Goal: Communication & Community: Answer question/provide support

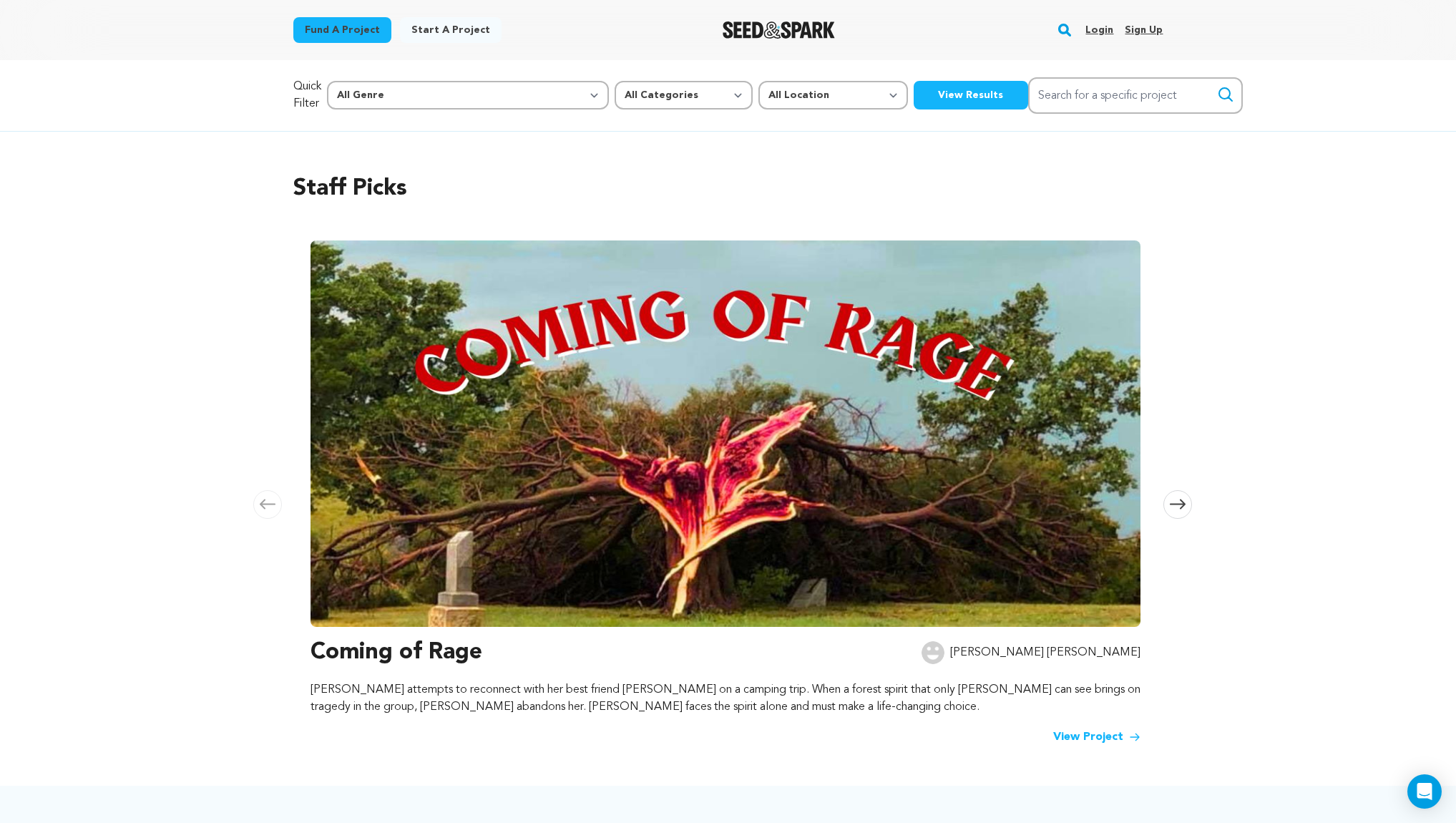
click at [1105, 26] on link "Login" at bounding box center [1100, 30] width 28 height 23
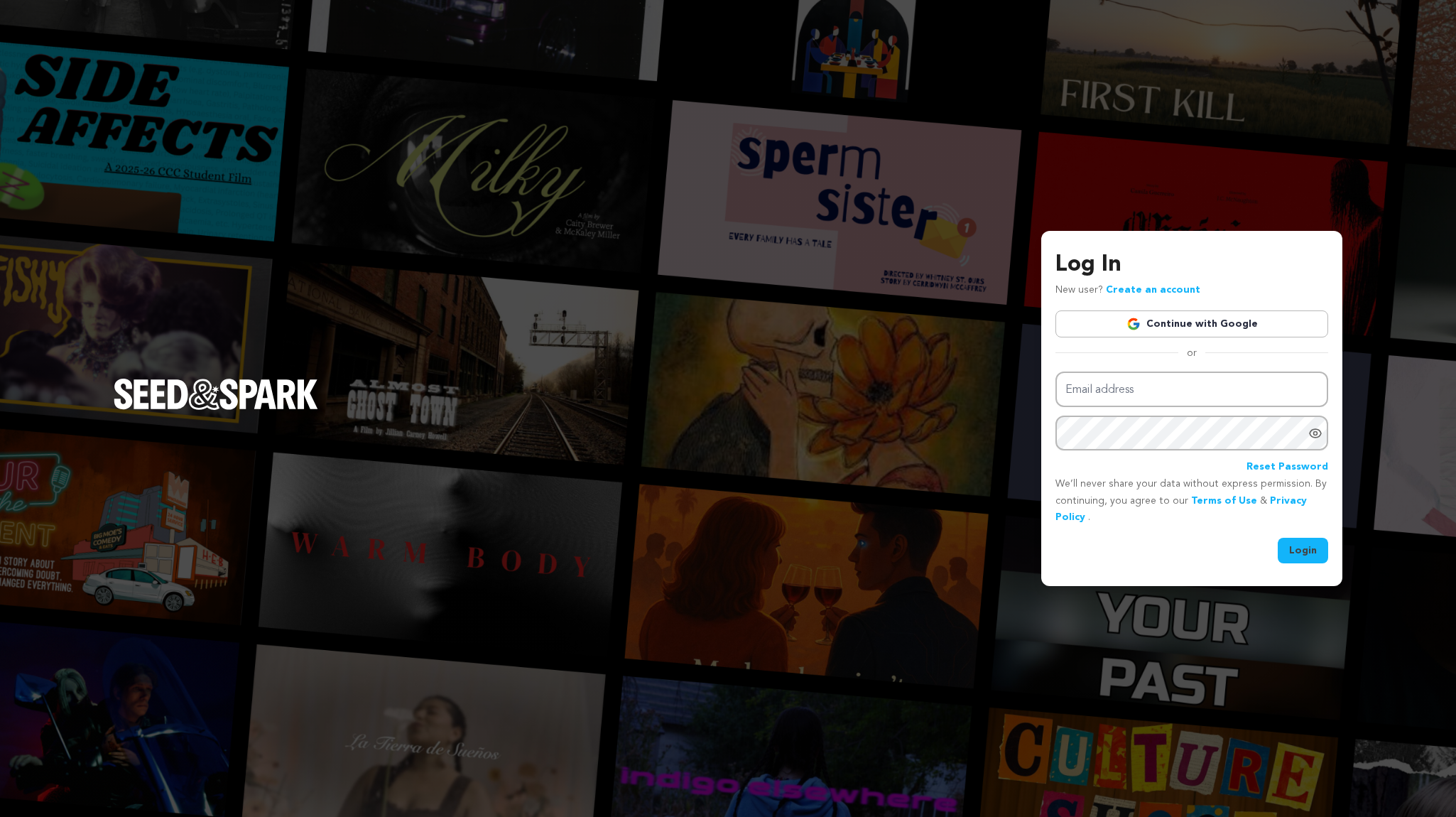
type input "patriciamiller583@gmail.com"
click at [1303, 548] on button "Login" at bounding box center [1302, 550] width 50 height 25
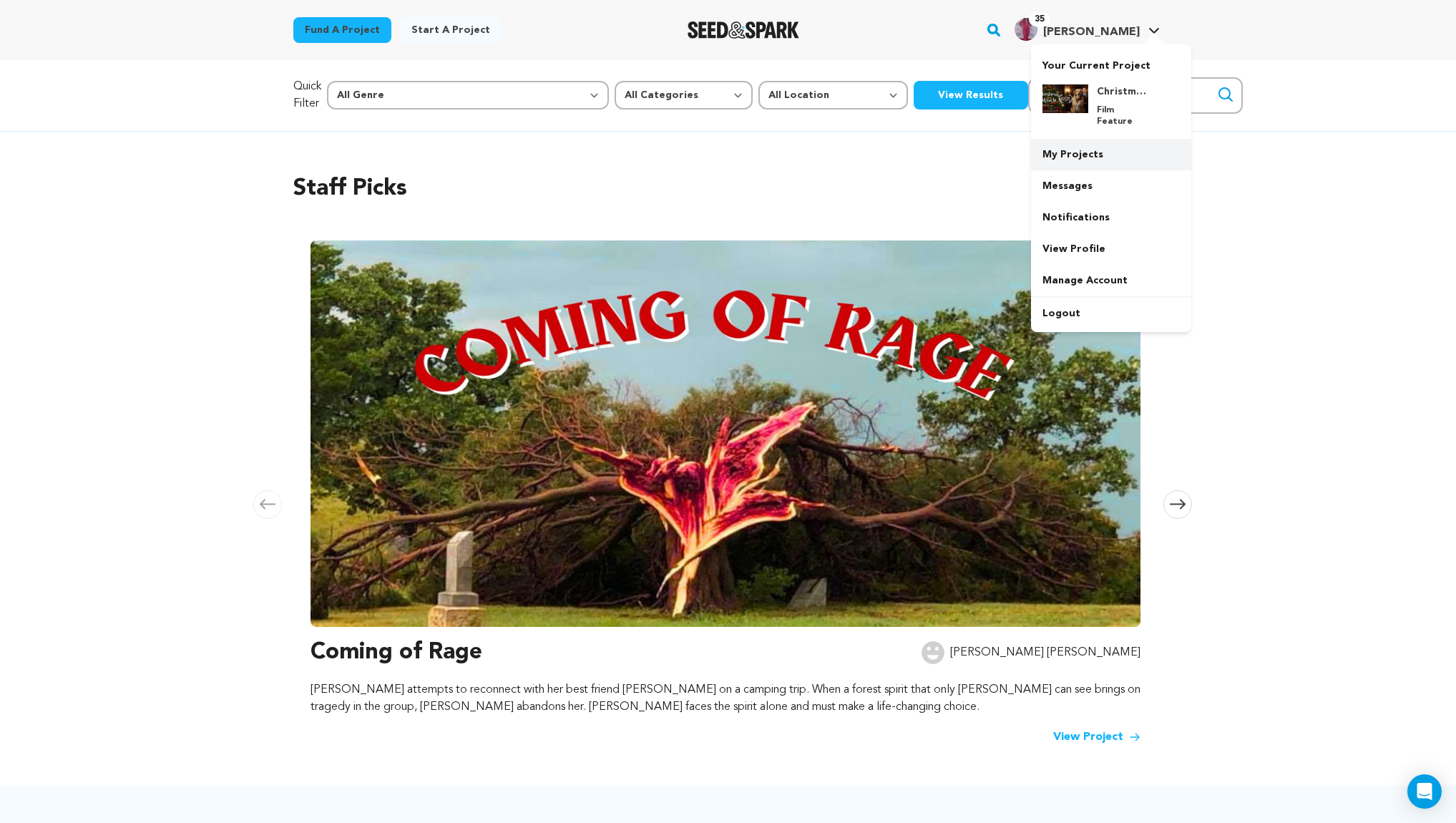
click at [1086, 140] on link "My Projects" at bounding box center [1111, 155] width 161 height 31
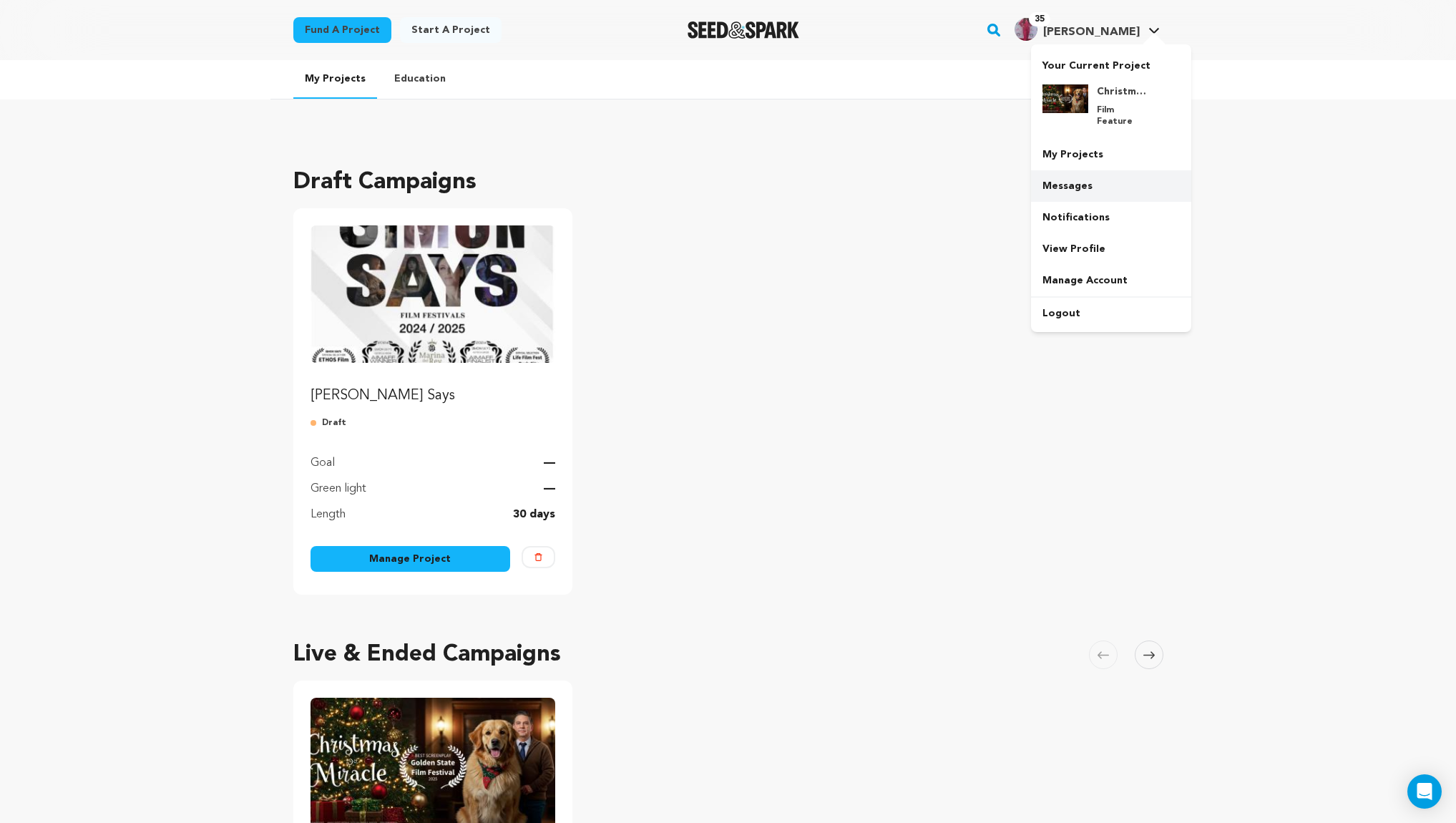
click at [1076, 173] on link "Messages" at bounding box center [1111, 186] width 161 height 31
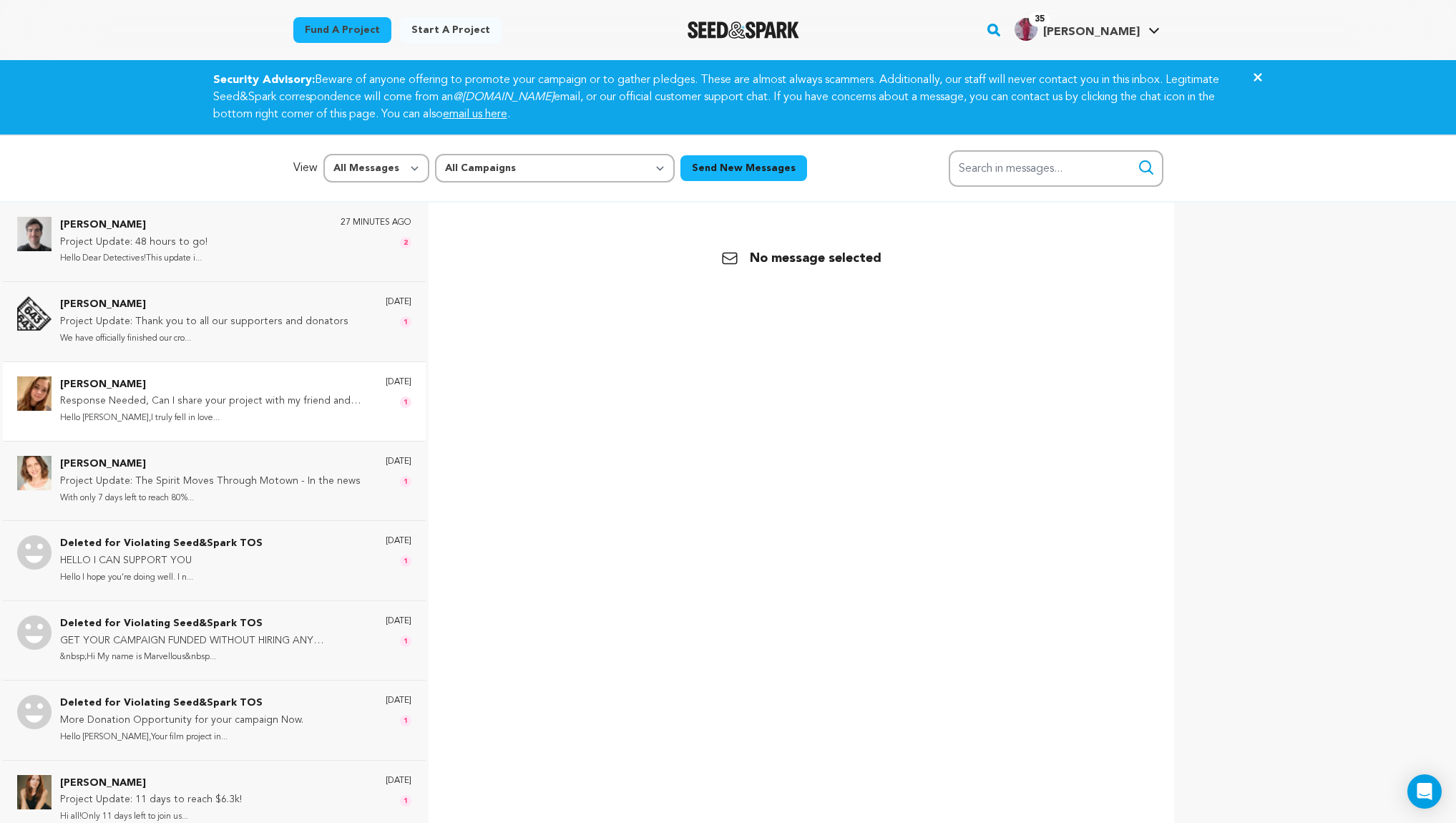
click at [125, 401] on p "Response Needed, Can I share your project with my friend and family!!!" at bounding box center [215, 401] width 311 height 17
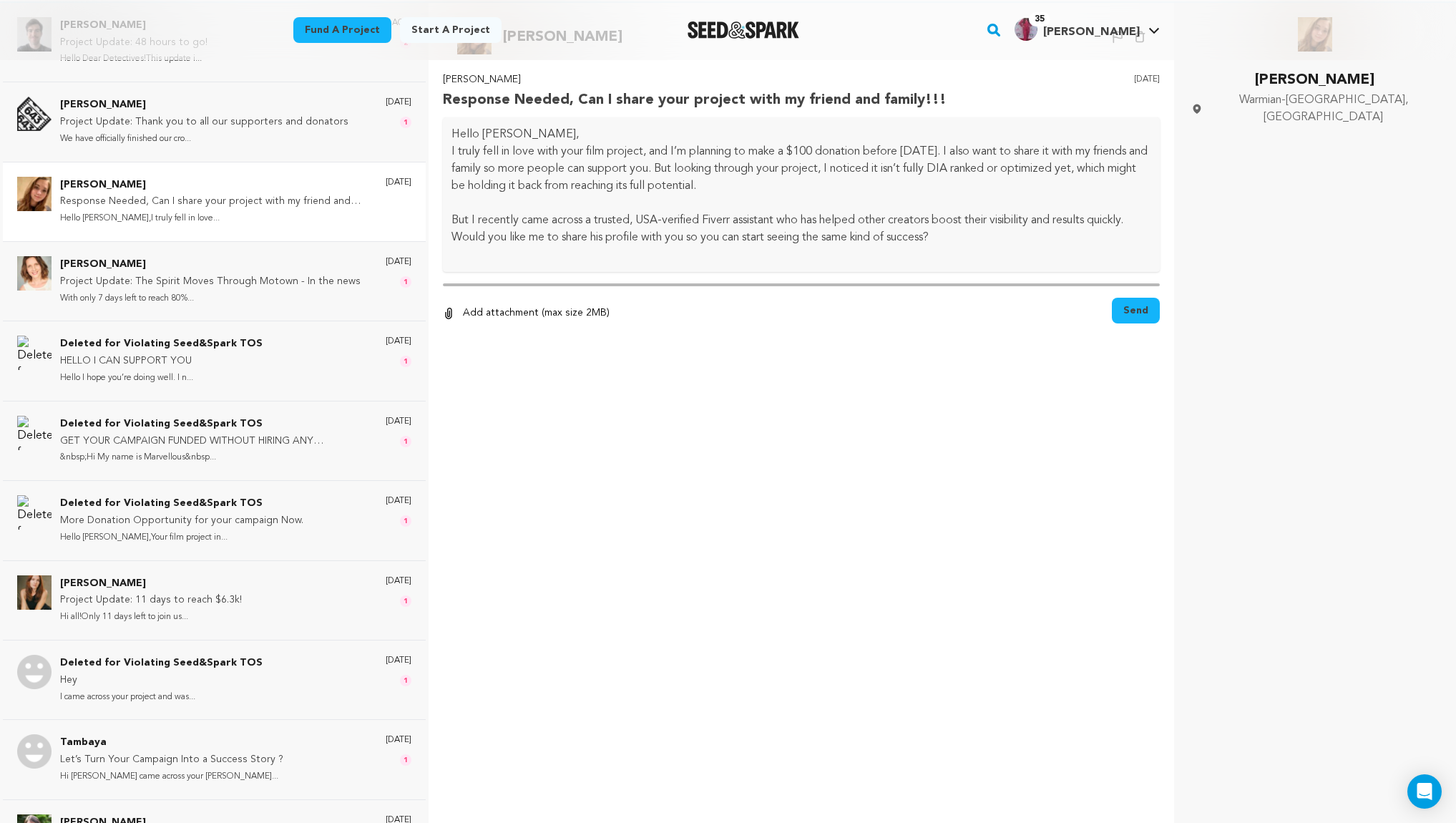
scroll to position [214, 0]
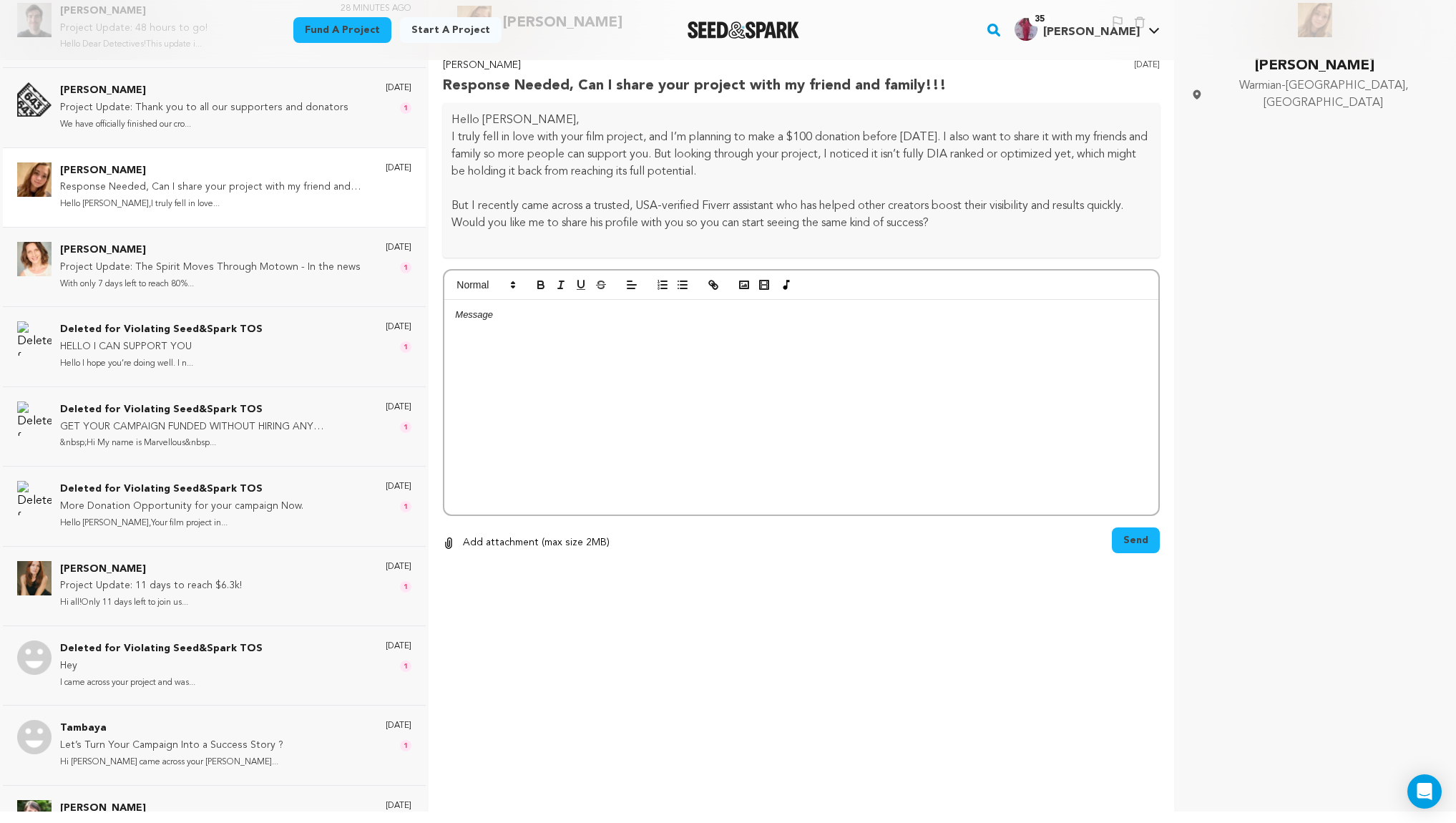
click at [474, 320] on p at bounding box center [802, 315] width 693 height 13
click at [1133, 546] on span "Send" at bounding box center [1136, 540] width 25 height 14
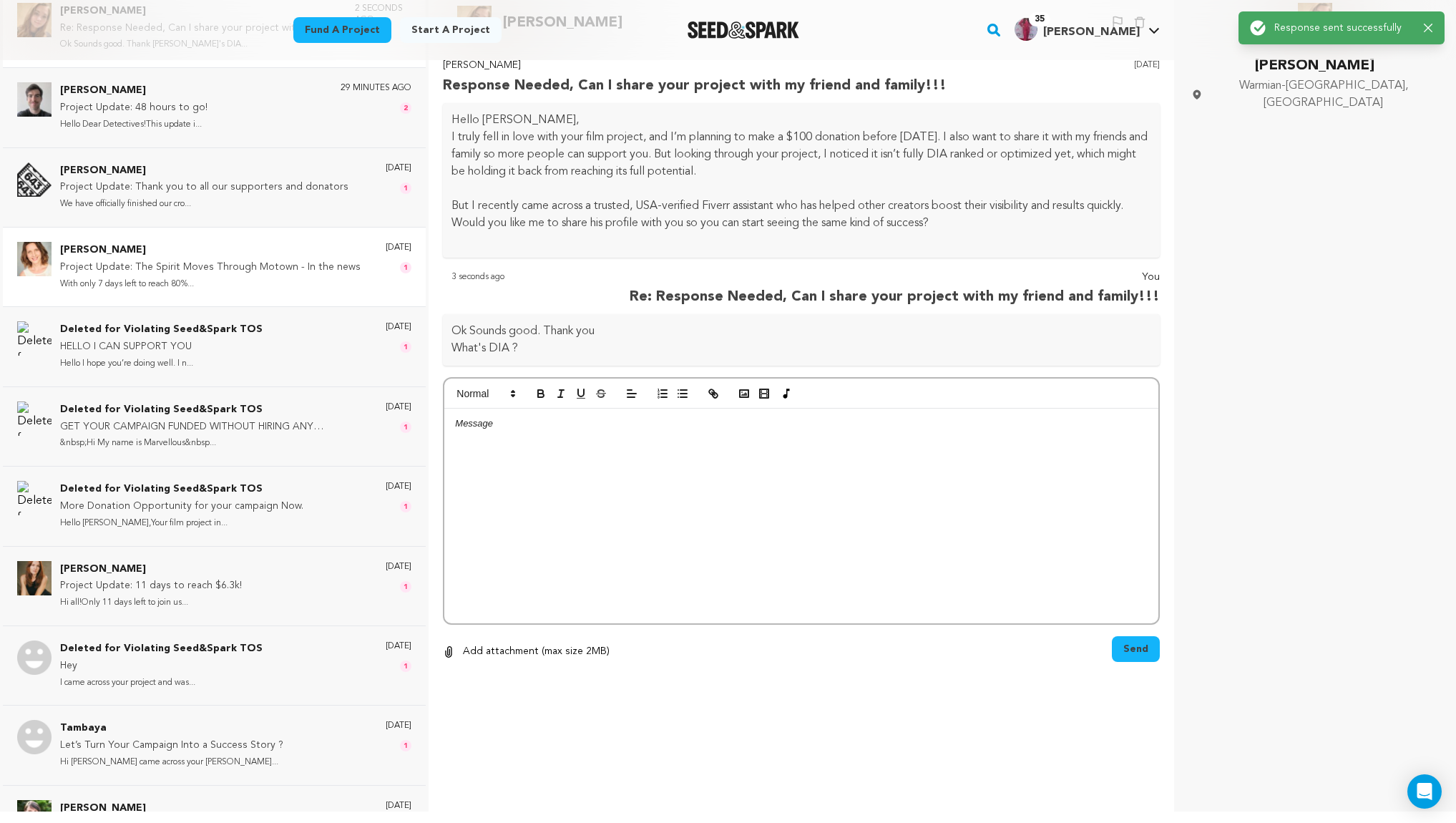
click at [124, 249] on p "Monica Graves" at bounding box center [210, 250] width 301 height 17
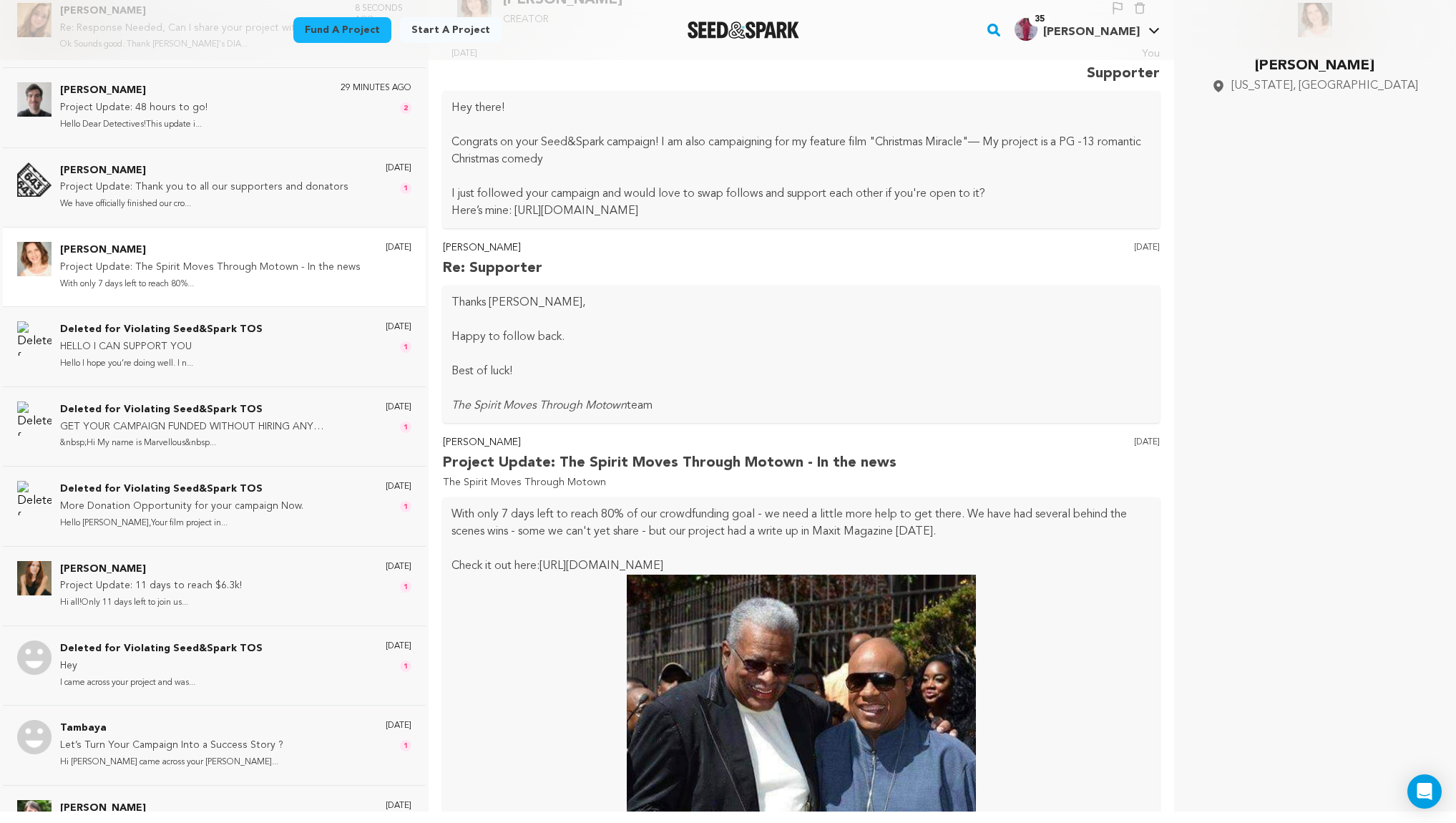
scroll to position [0, 0]
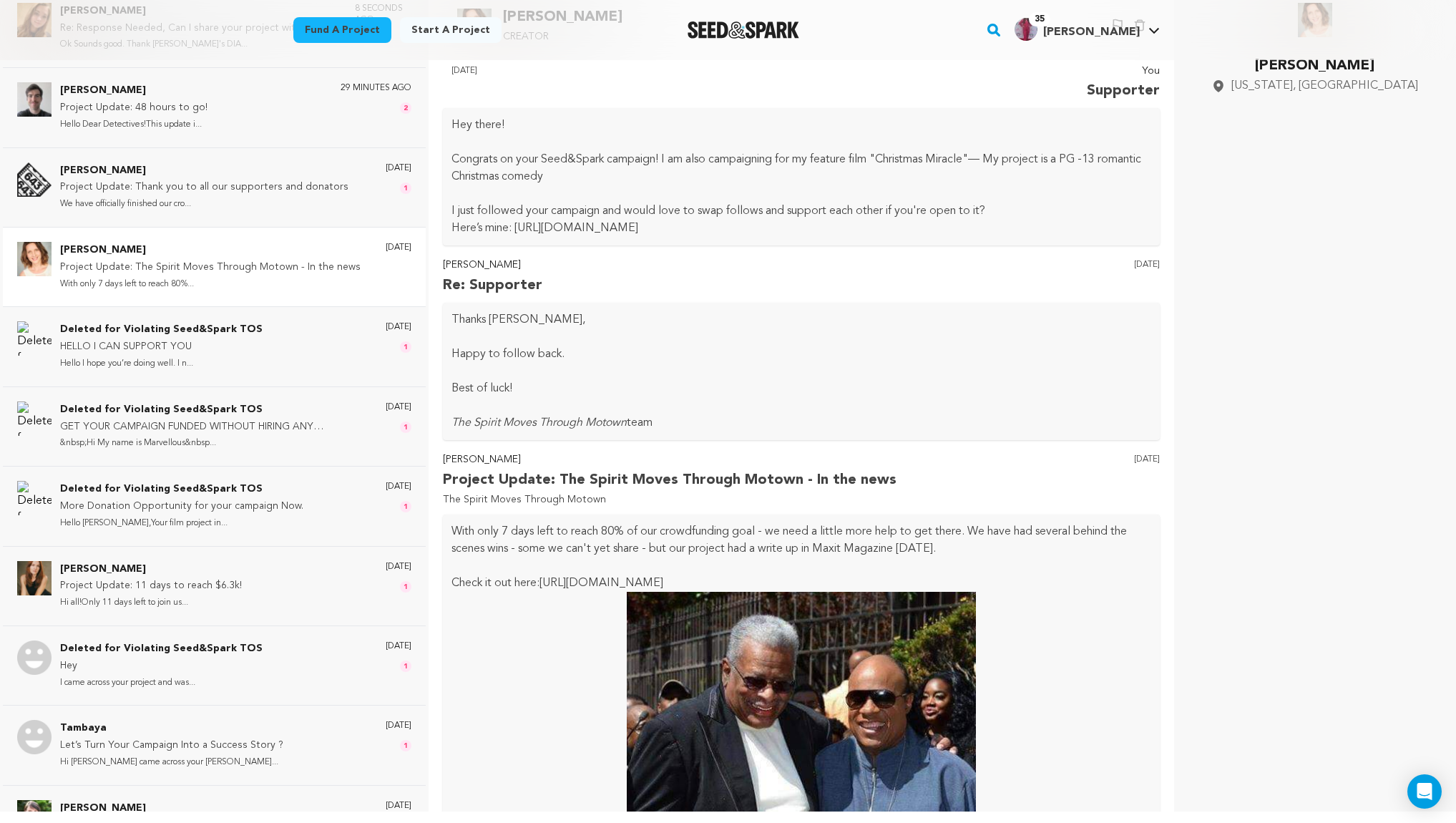
drag, startPoint x: 1159, startPoint y: 558, endPoint x: 1088, endPoint y: 179, distance: 385.6
click at [479, 264] on p "Monica Graves" at bounding box center [492, 265] width 99 height 17
click at [586, 498] on p "The Spirit Moves Through Motown" at bounding box center [670, 500] width 454 height 17
click at [114, 335] on p "Deleted for Violating Seed&Spark TOS" at bounding box center [161, 329] width 202 height 17
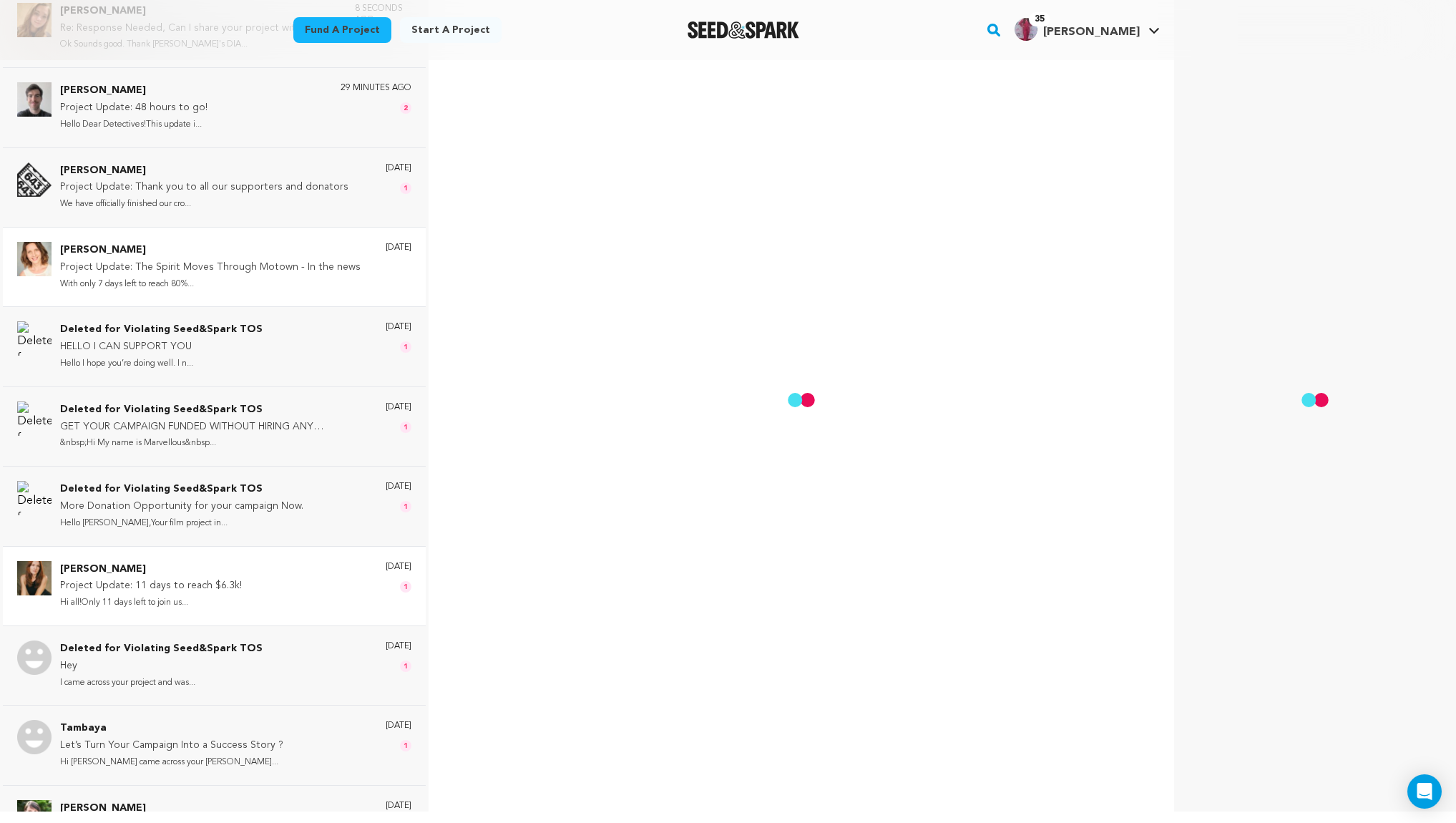
click at [105, 581] on p "Project Update: 11 days to reach $6.3k!" at bounding box center [151, 586] width 182 height 17
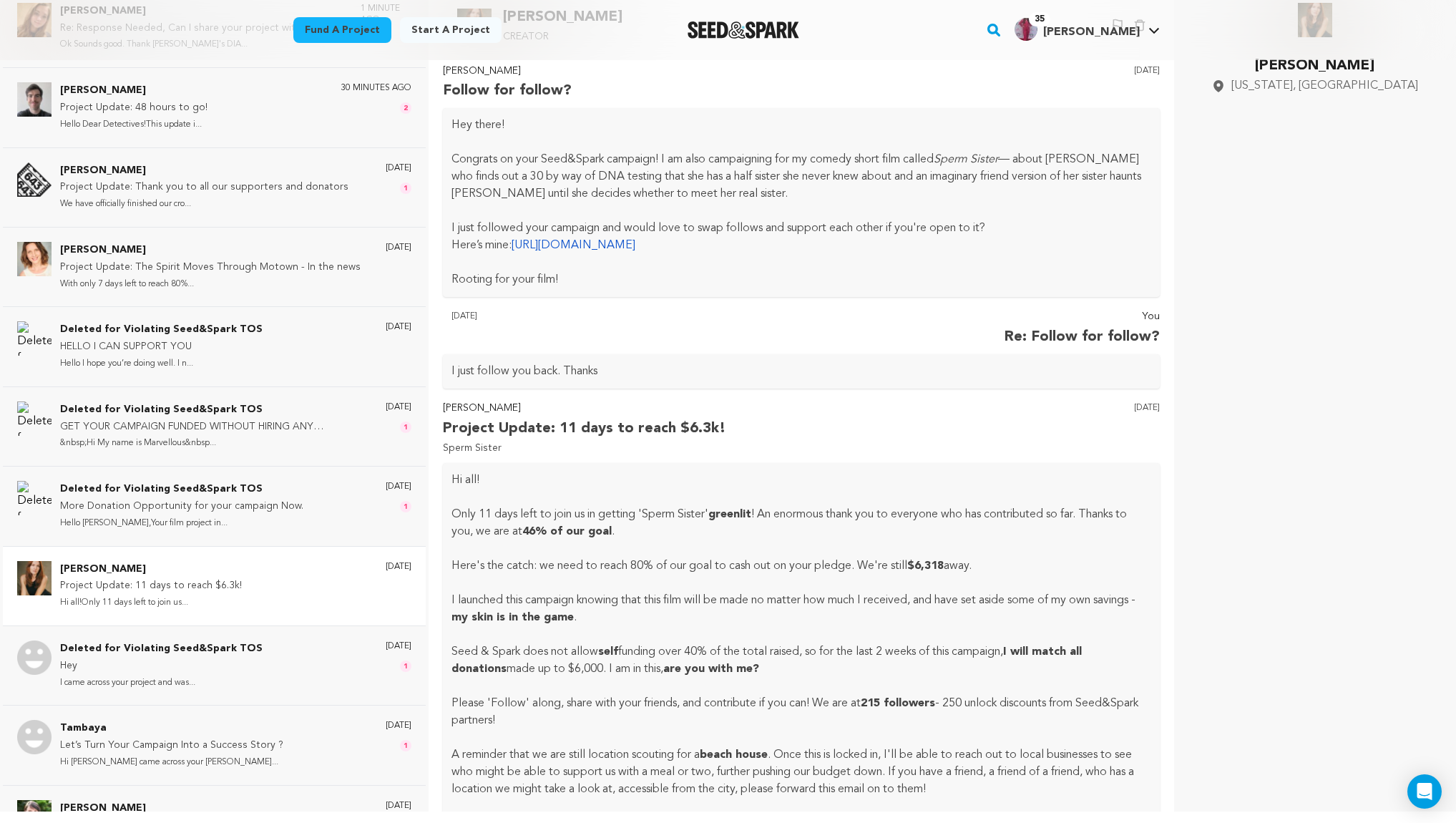
drag, startPoint x: 1133, startPoint y: 245, endPoint x: 1151, endPoint y: 150, distance: 96.7
click at [1151, 150] on div "Back Cerridwyn McCaffrey Creator Un-block Block user Delete conversation" at bounding box center [801, 400] width 723 height 823
click at [1122, 30] on span "[PERSON_NAME]" at bounding box center [1092, 32] width 97 height 11
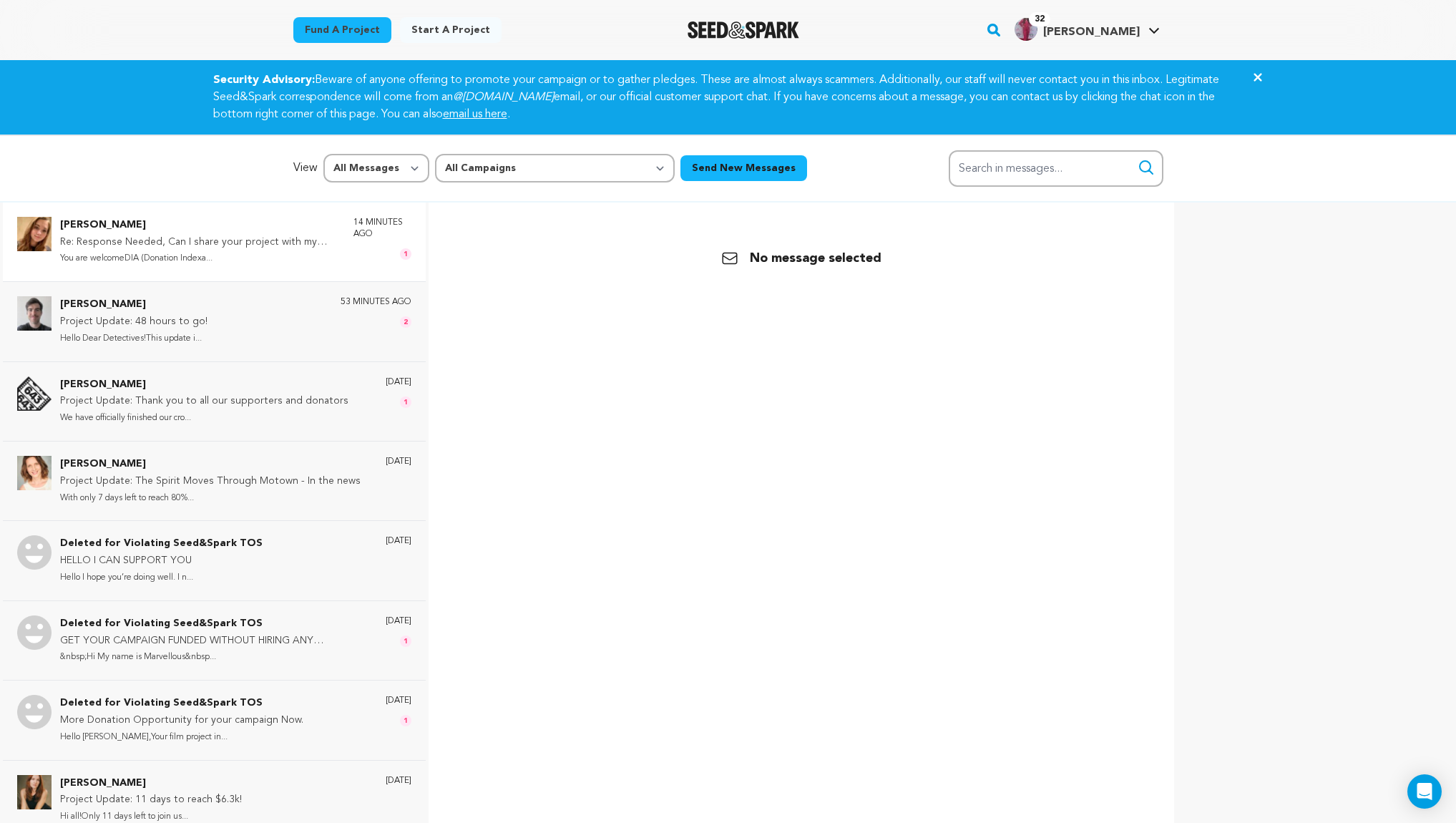
click at [191, 234] on p "Re: Response Needed, Can I share your project with my friend and family!!!" at bounding box center [199, 242] width 279 height 17
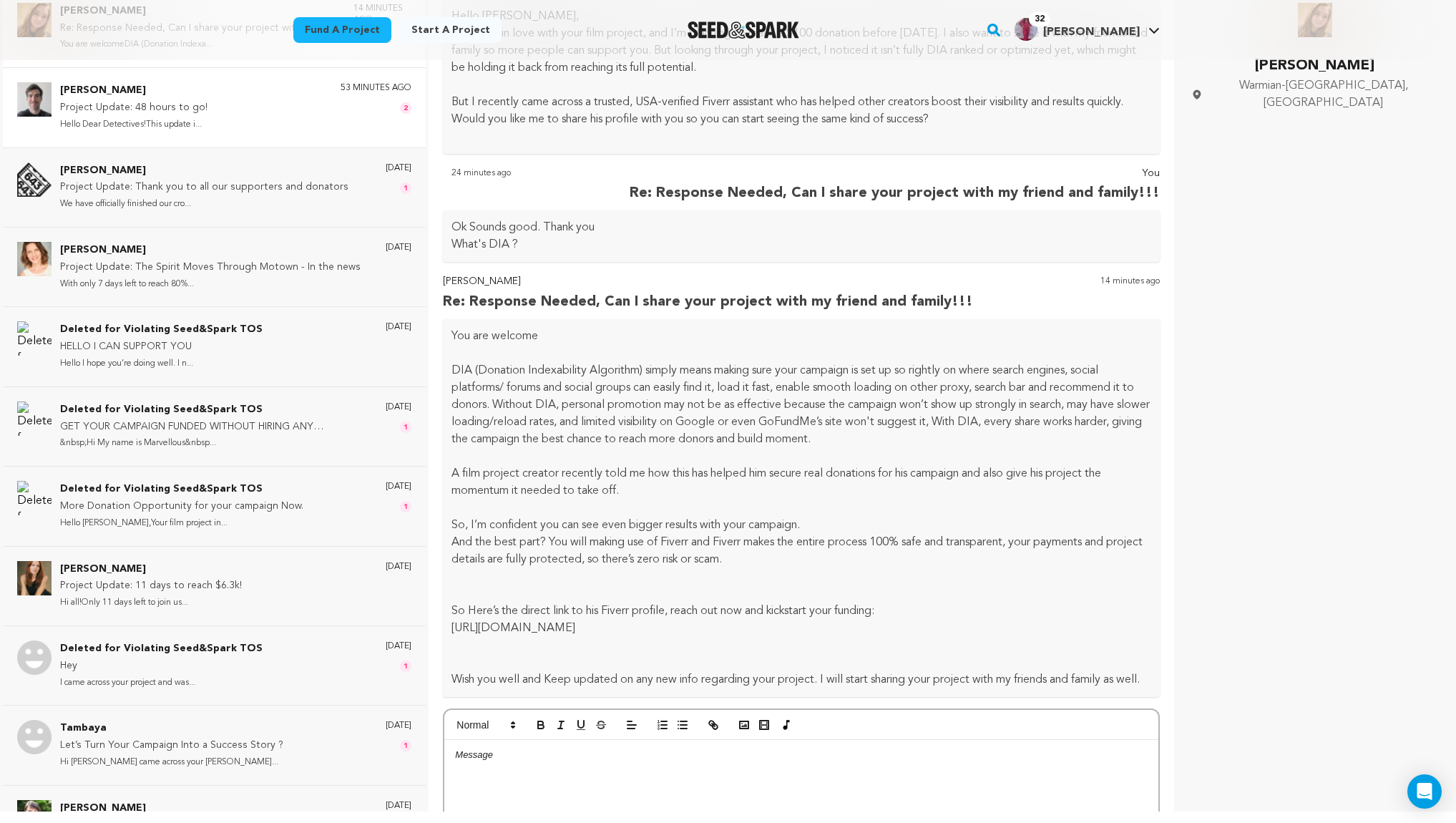
scroll to position [349, 0]
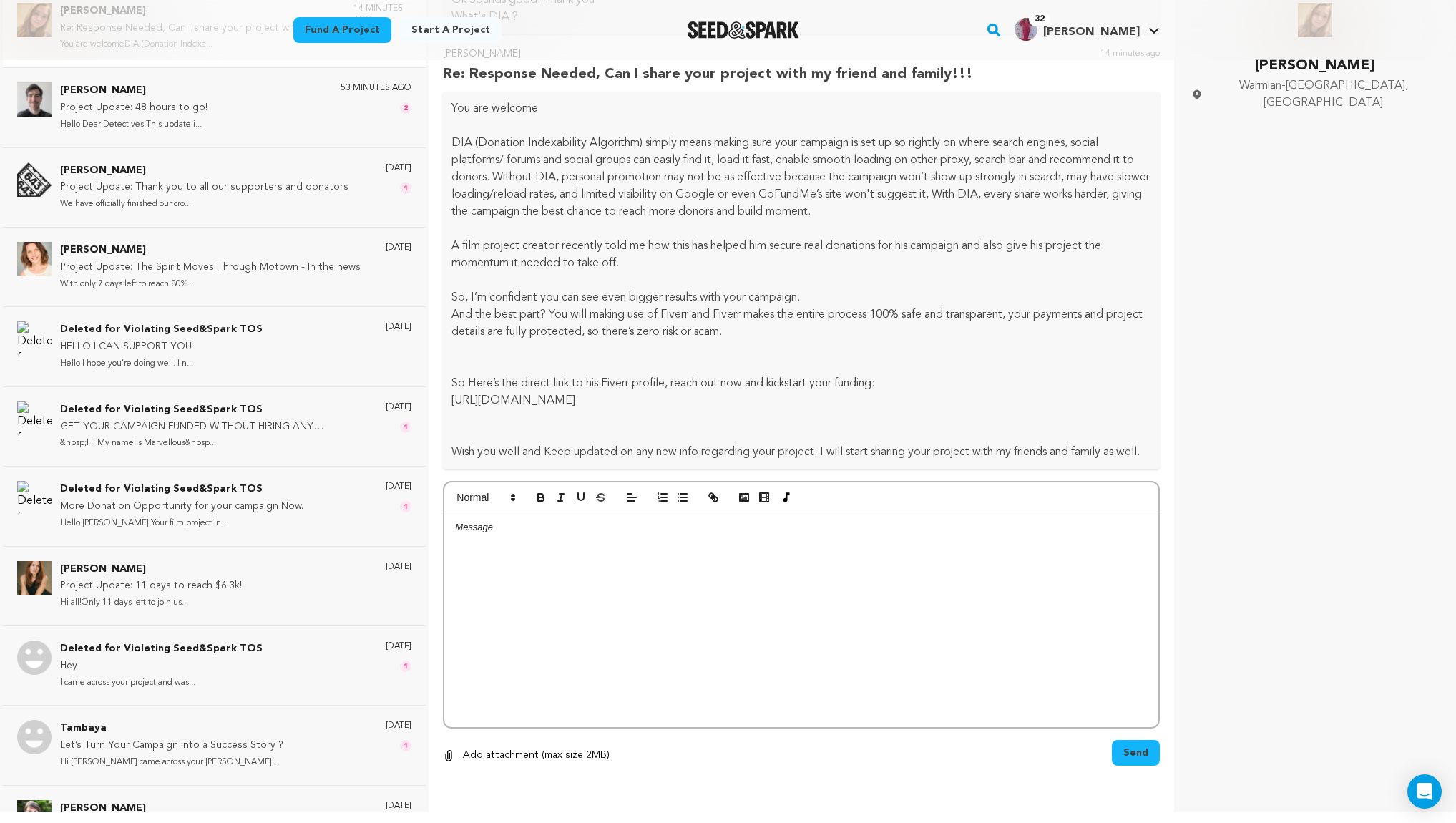
click at [473, 529] on p at bounding box center [802, 527] width 693 height 13
click at [1133, 753] on span "Send" at bounding box center [1136, 753] width 25 height 14
